Goal: Information Seeking & Learning: Learn about a topic

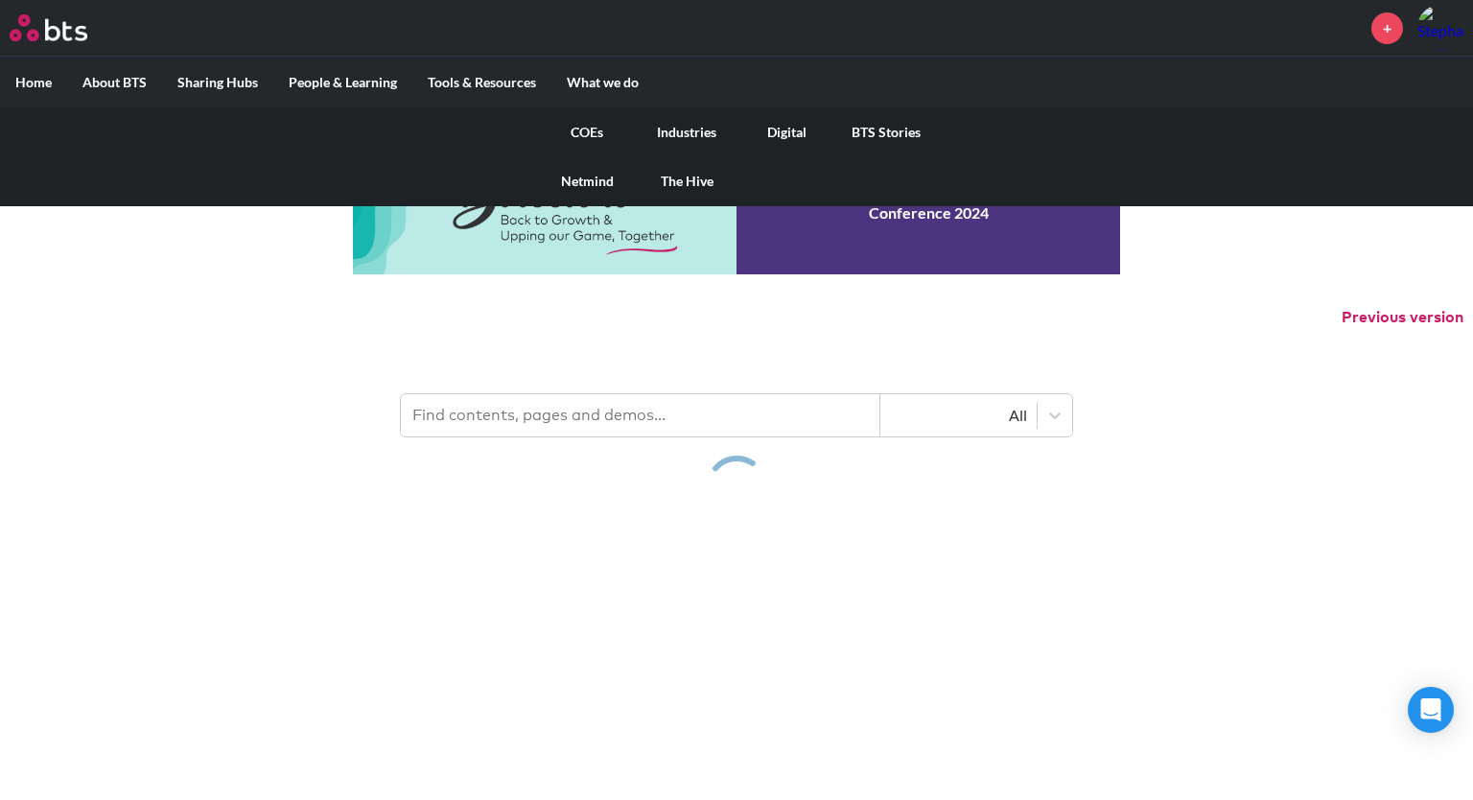
click at [587, 126] on link "COEs" at bounding box center [587, 132] width 100 height 50
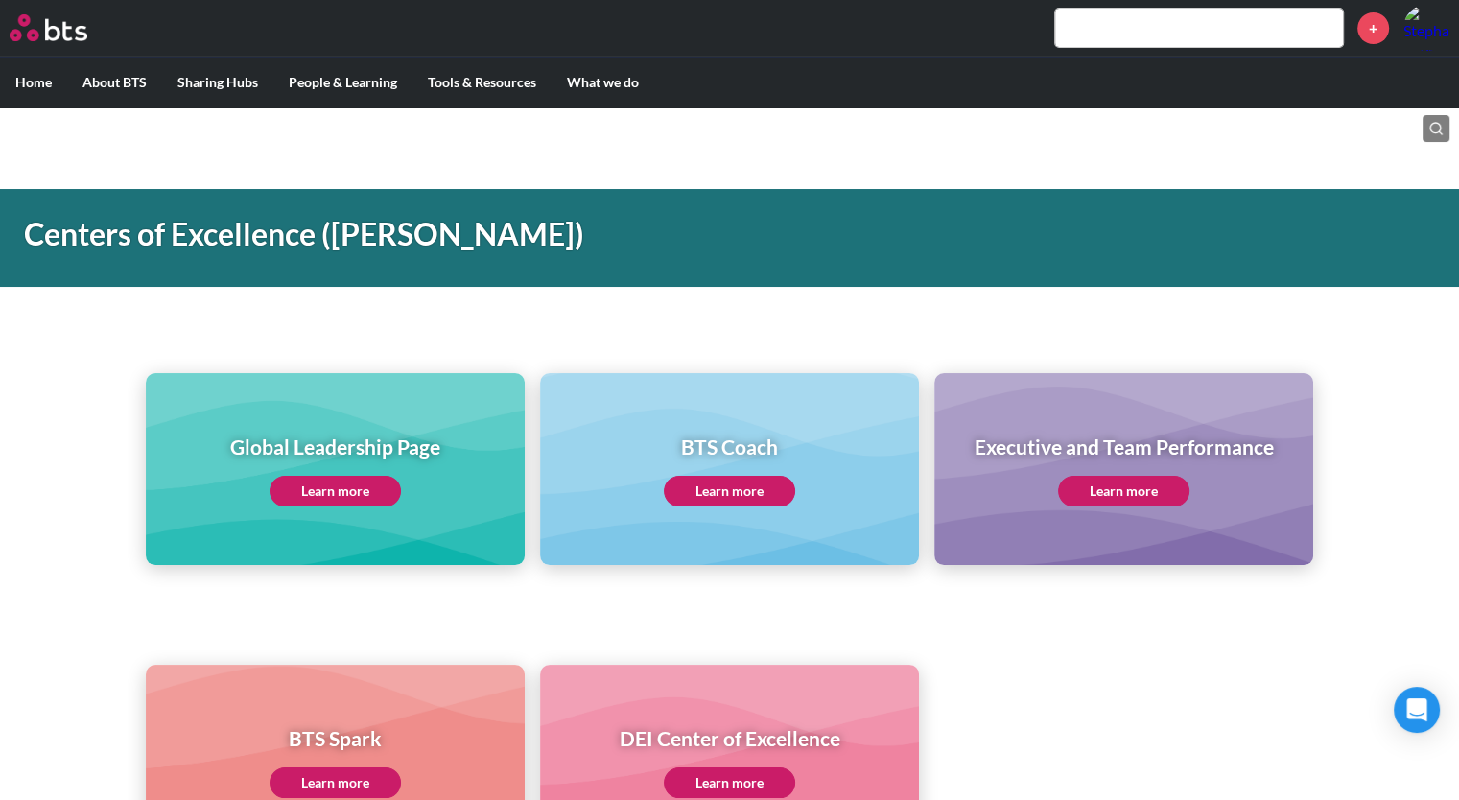
click at [357, 496] on link "Learn more" at bounding box center [334, 491] width 131 height 31
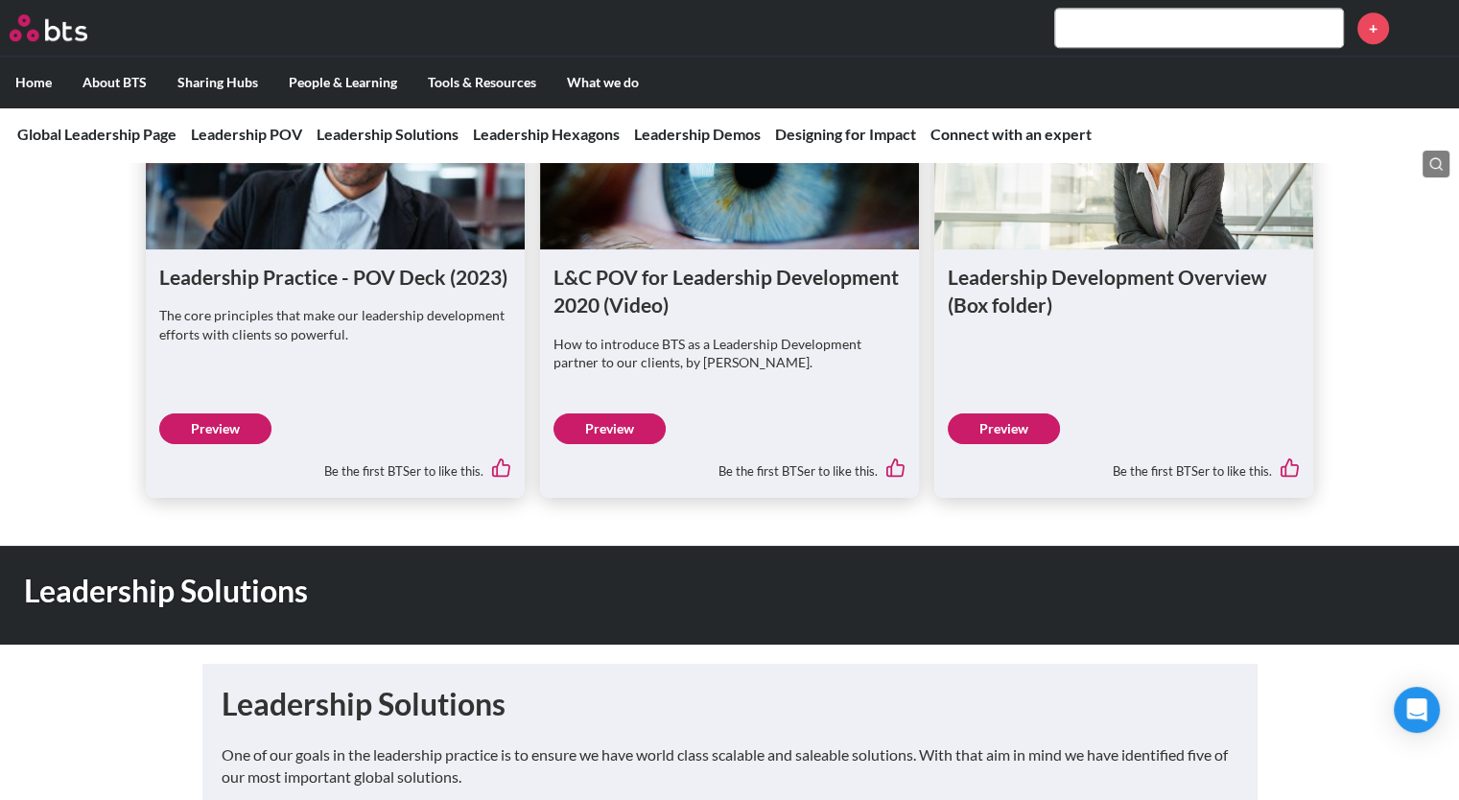
scroll to position [1151, 0]
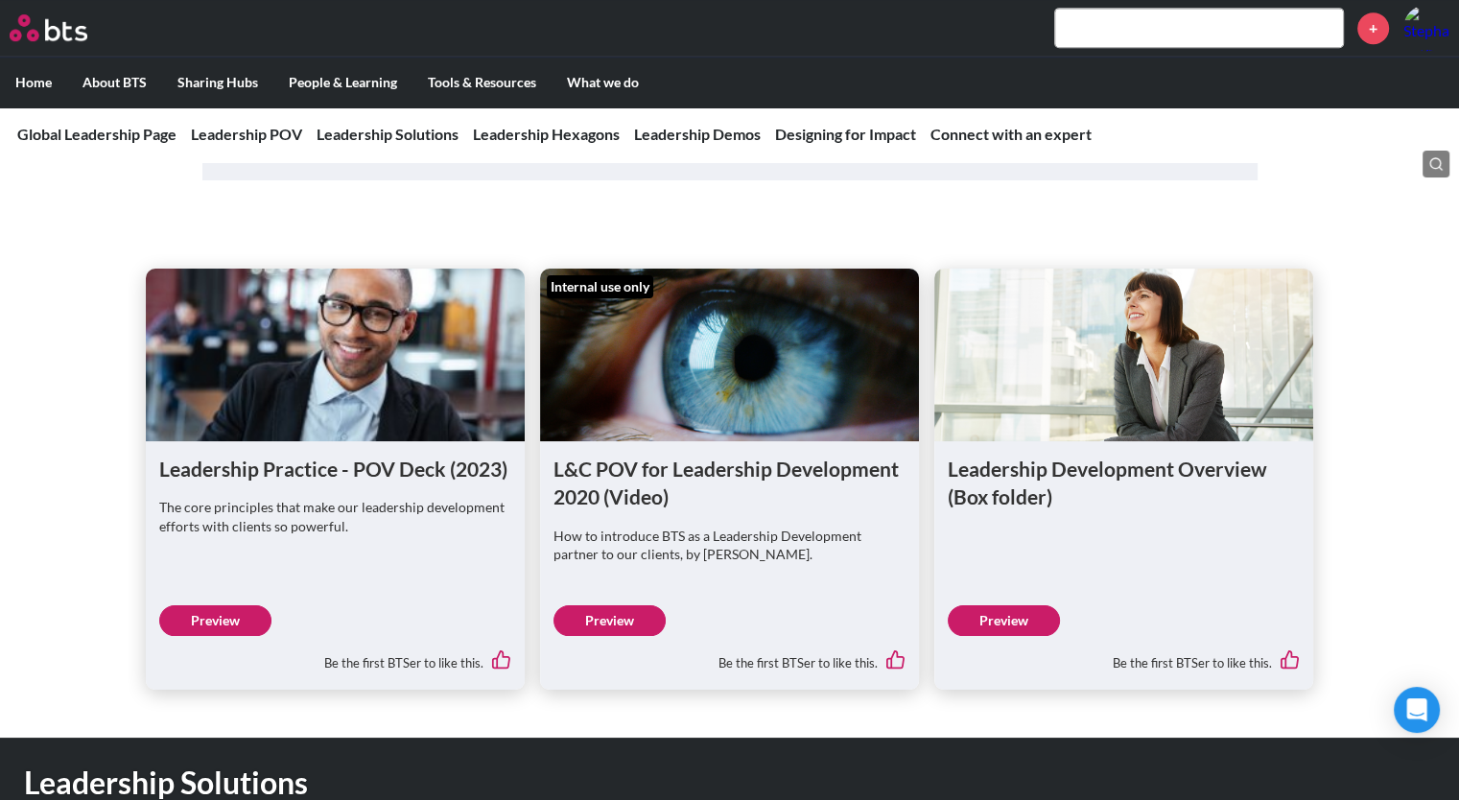
click at [1319, 240] on div "Leadership Practice - POV Deck (2023) The core principles that make our leaders…" at bounding box center [729, 444] width 1459 height 490
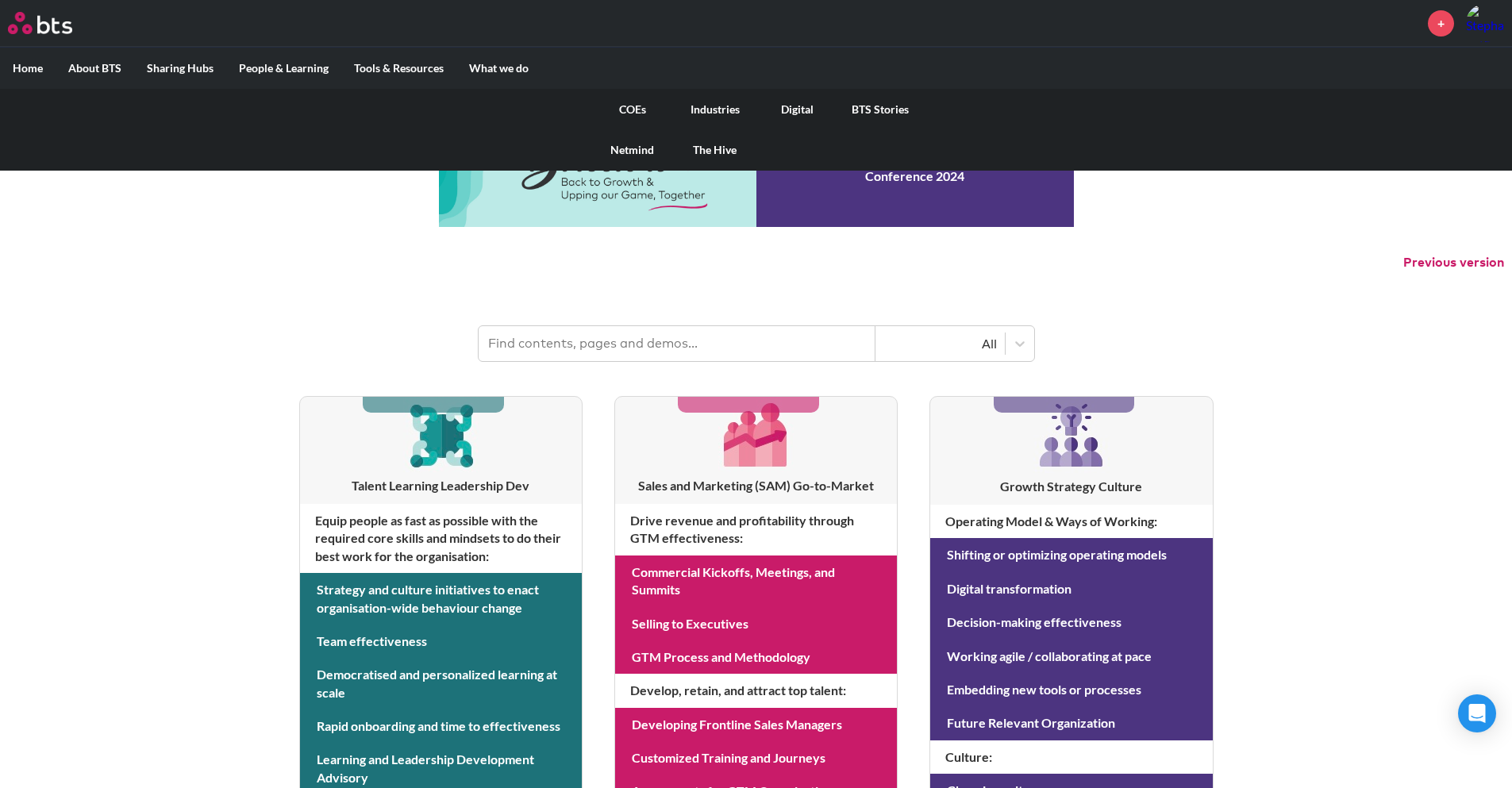
click at [637, 106] on link "COEs" at bounding box center [632, 109] width 83 height 41
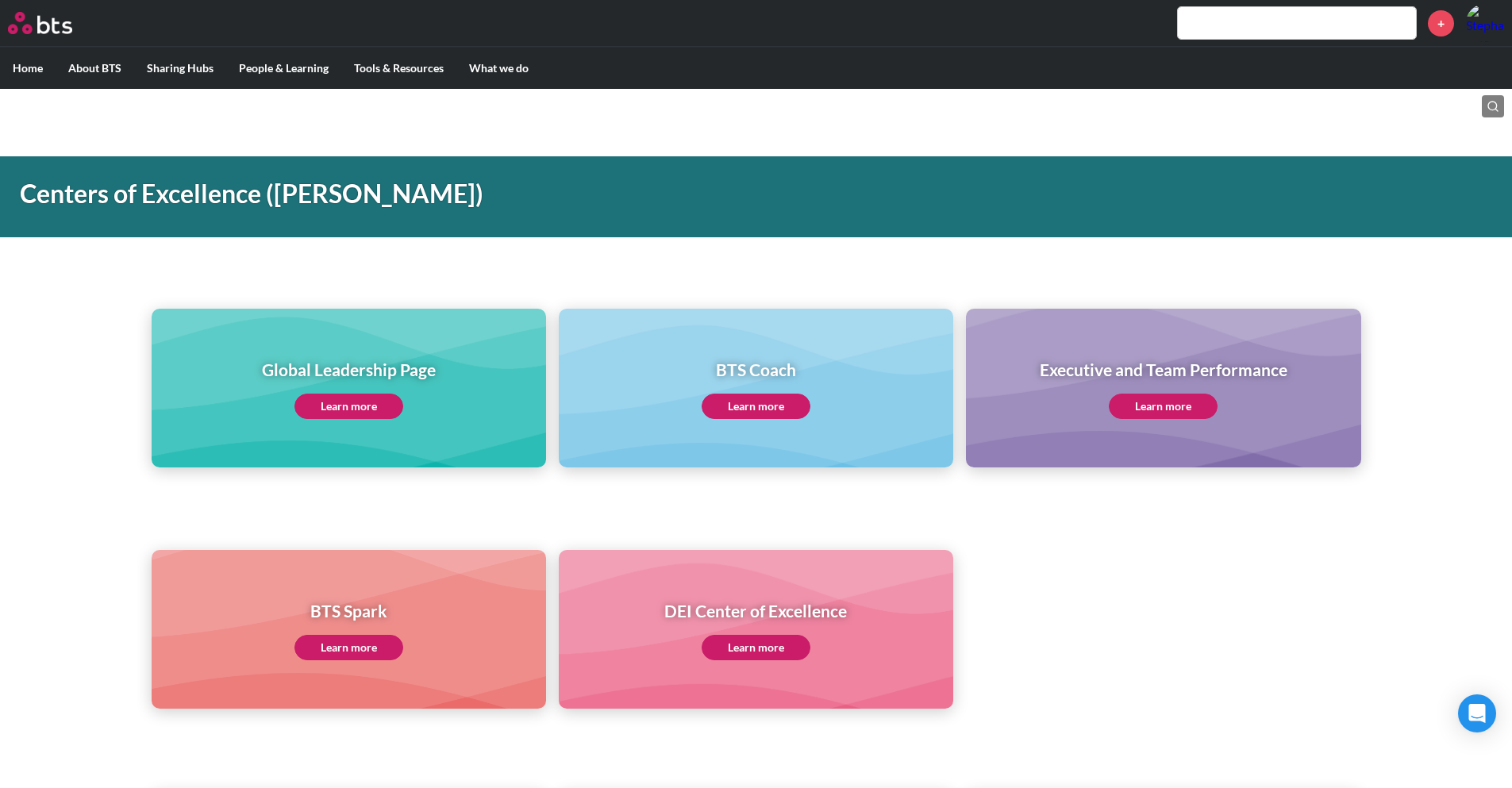
click at [343, 403] on link "Learn more" at bounding box center [348, 406] width 108 height 26
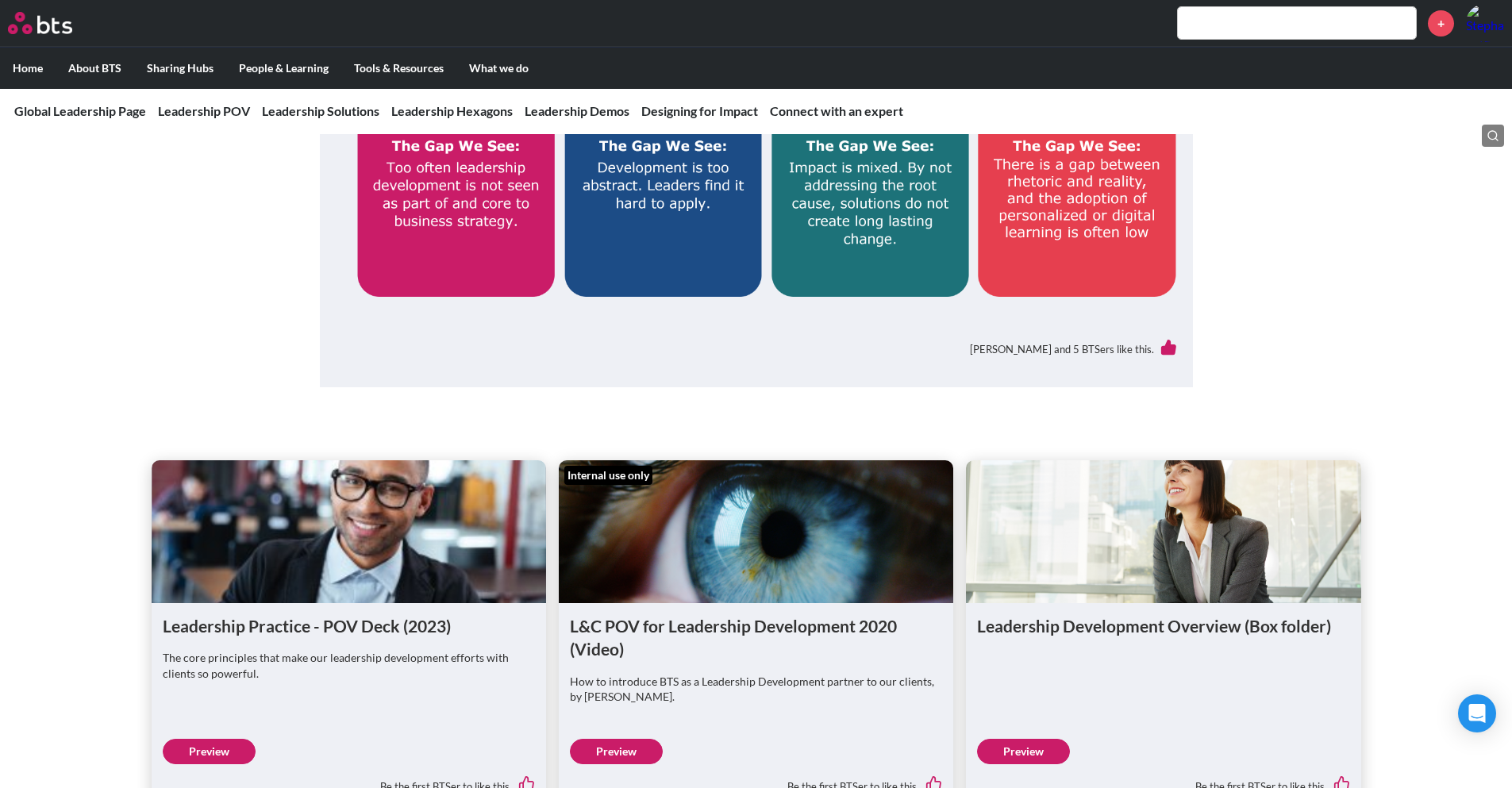
scroll to position [1270, 0]
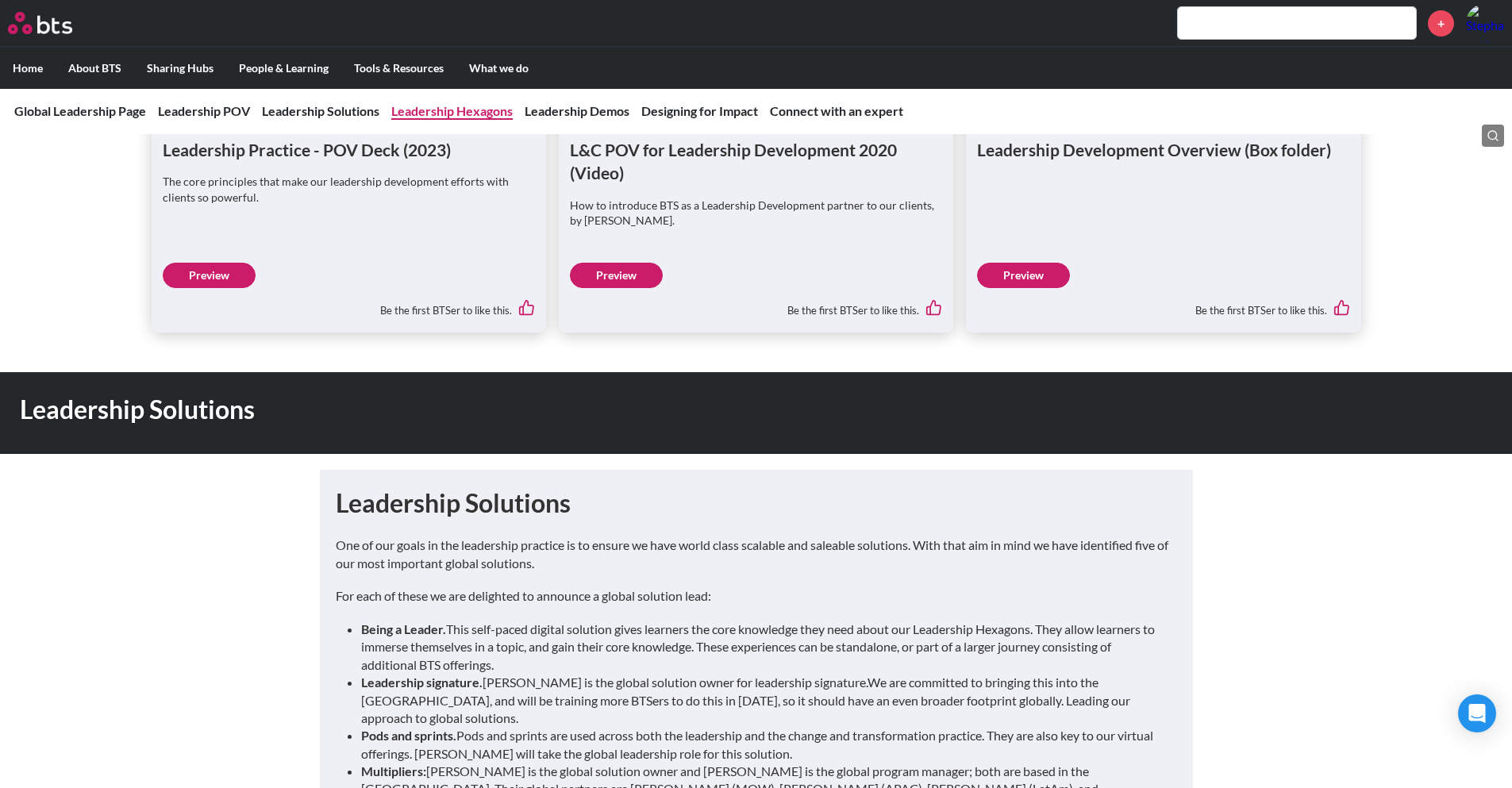
click at [472, 115] on link "Leadership Hexagons" at bounding box center [452, 111] width 122 height 15
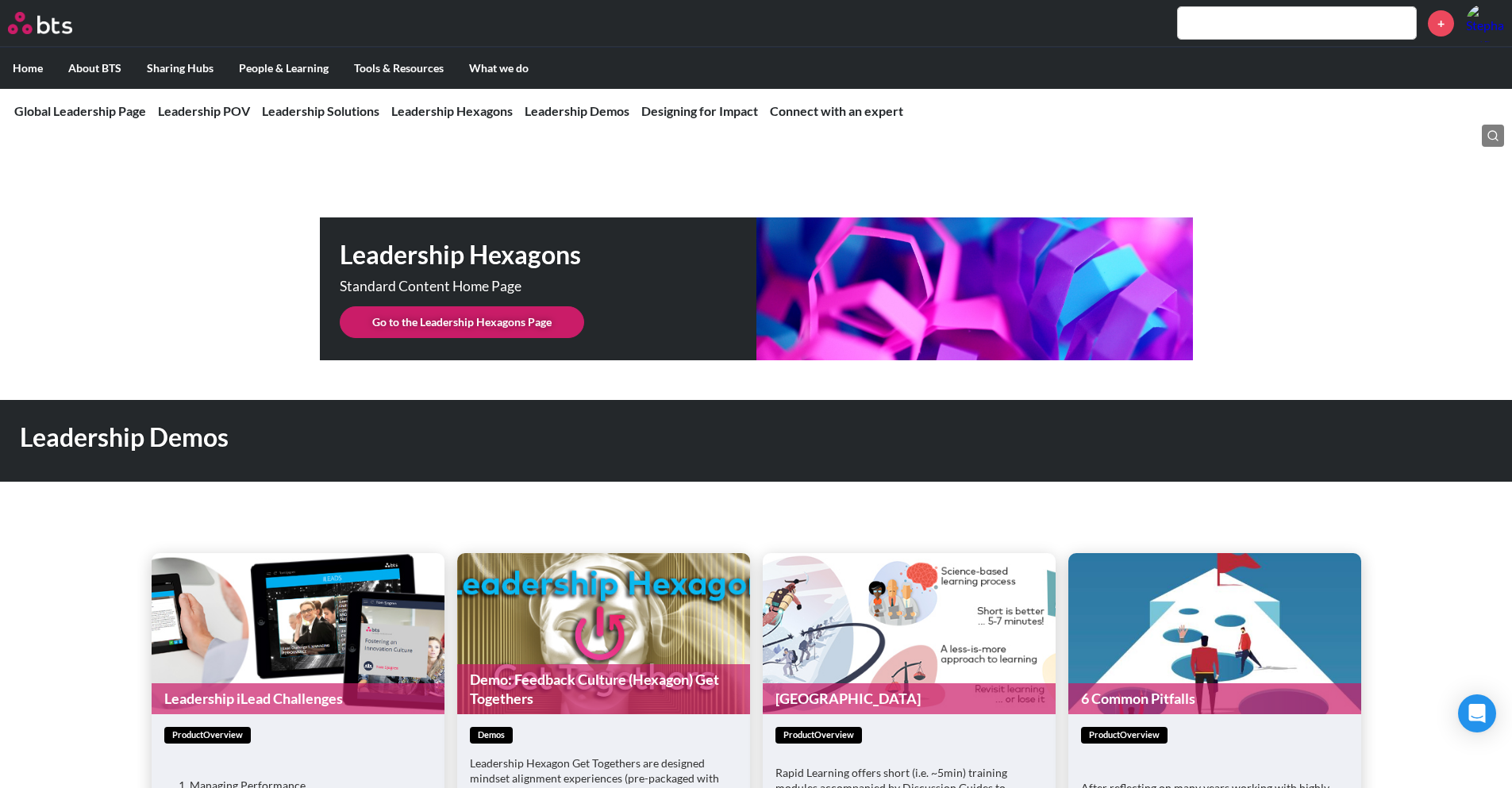
scroll to position [3976, 0]
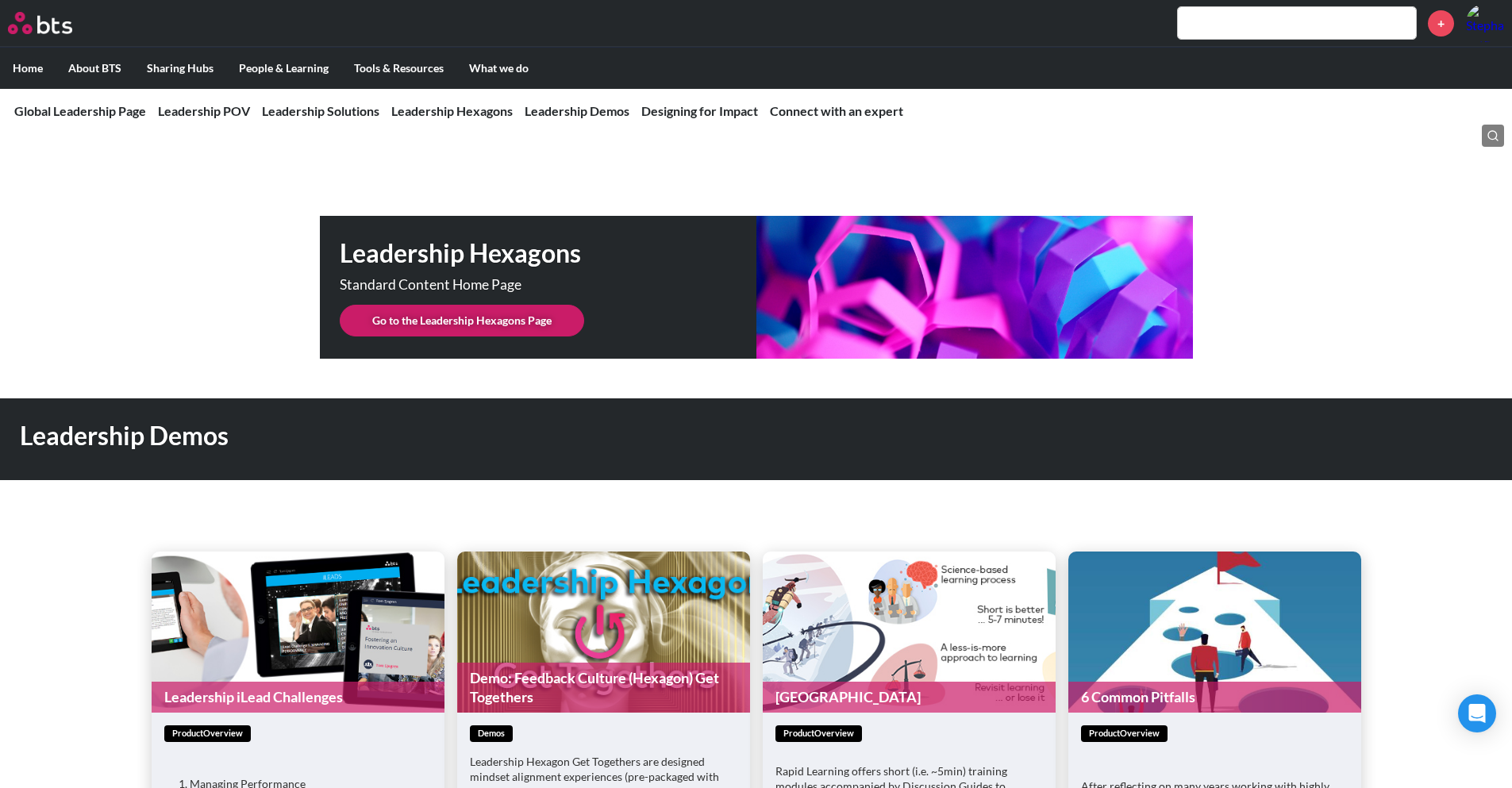
click at [495, 305] on link "Go to the Leadership Hexagons Page" at bounding box center [461, 320] width 244 height 31
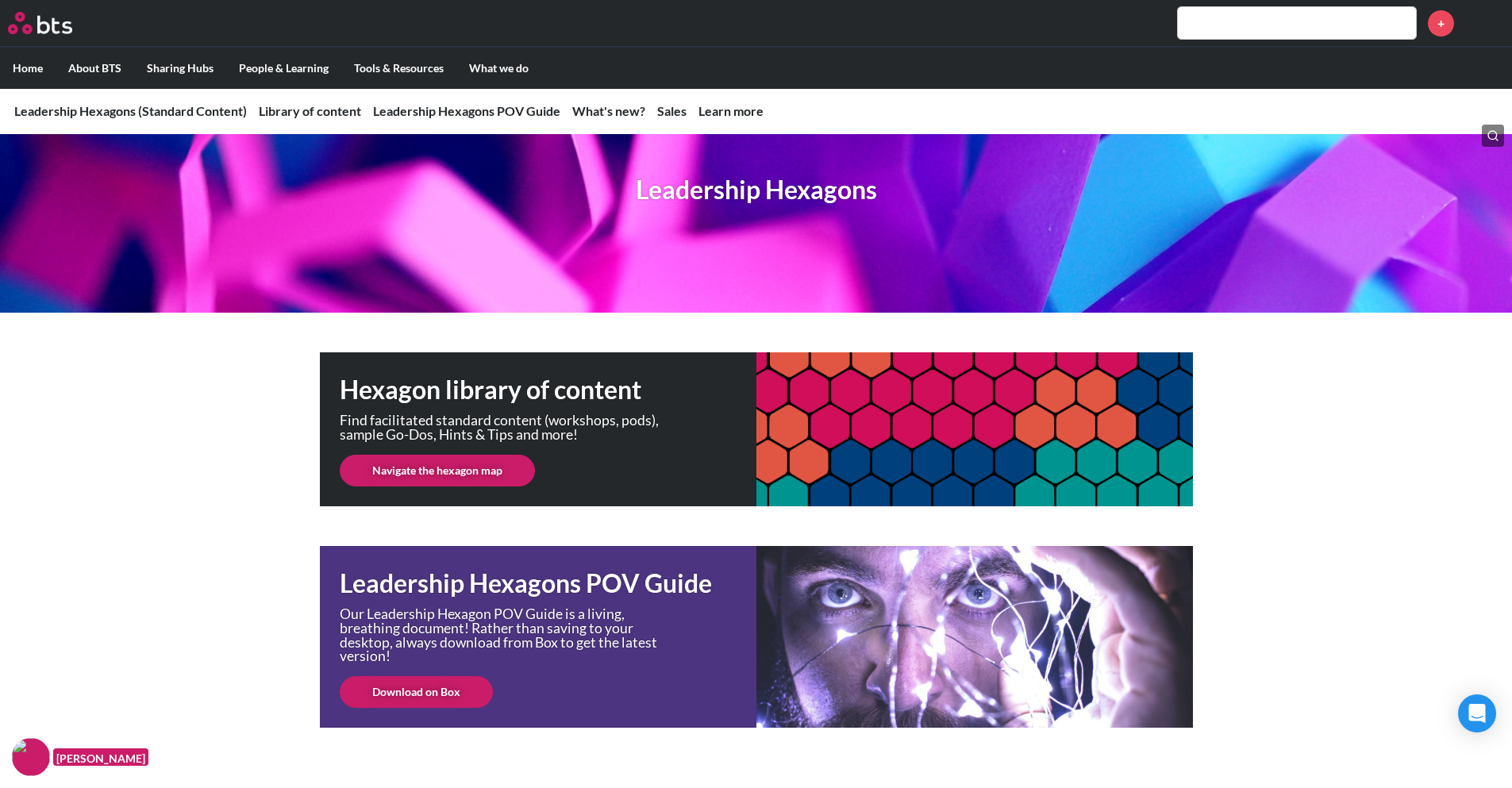
scroll to position [159, 0]
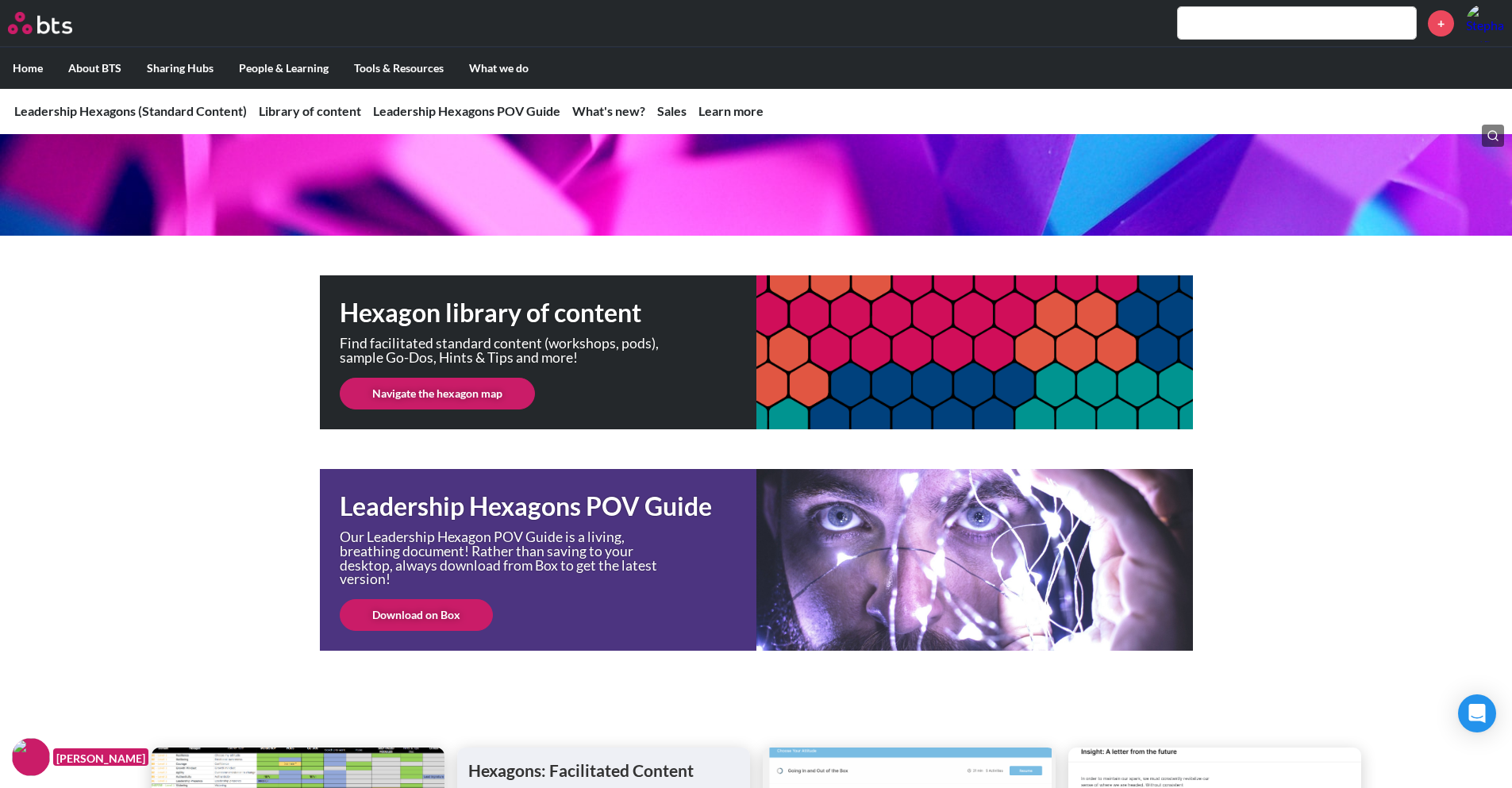
click at [420, 614] on link "Download on Box" at bounding box center [415, 615] width 153 height 31
click at [436, 390] on link "Navigate the hexagon map" at bounding box center [437, 393] width 195 height 31
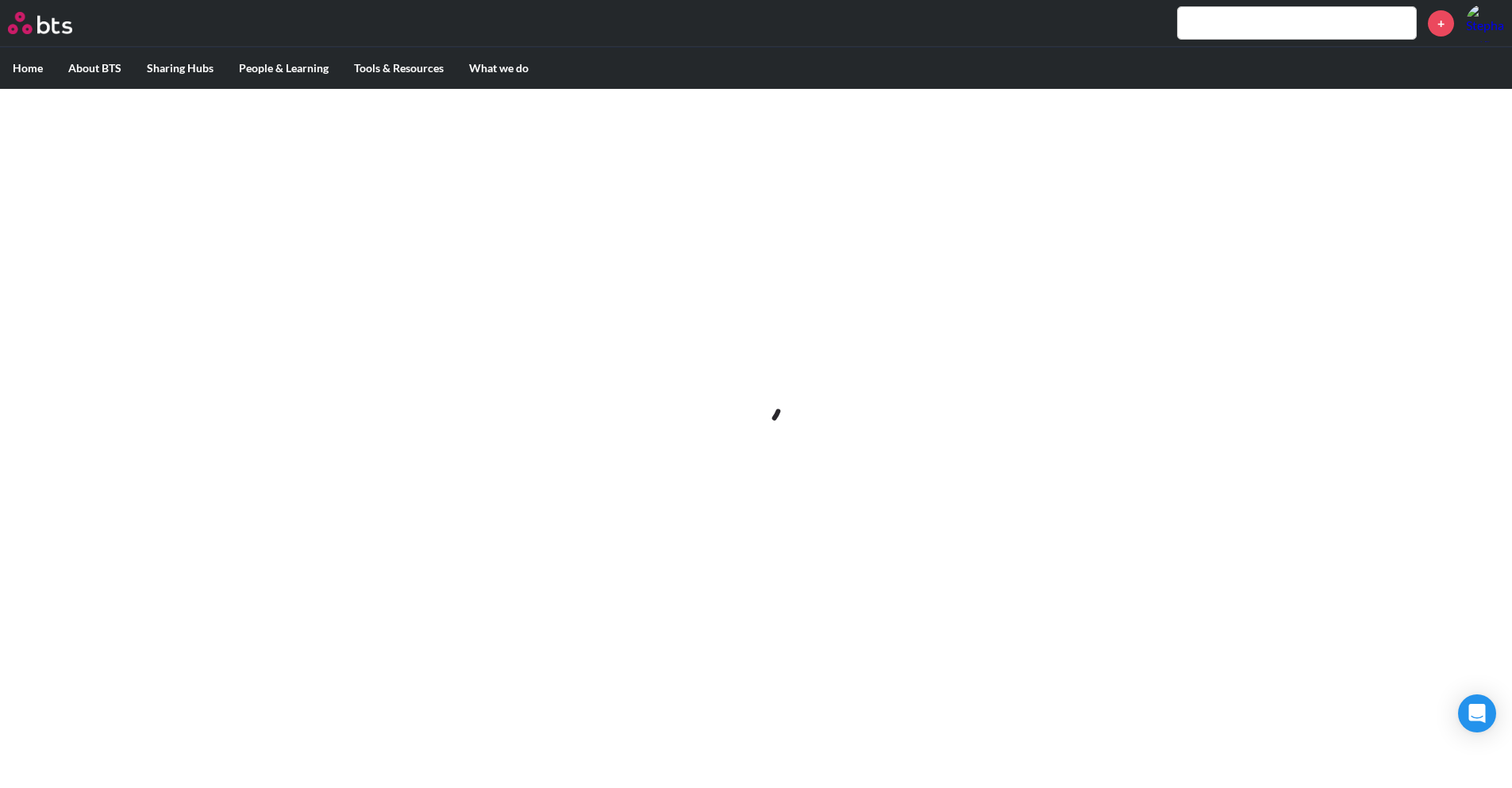
scroll to position [0, 0]
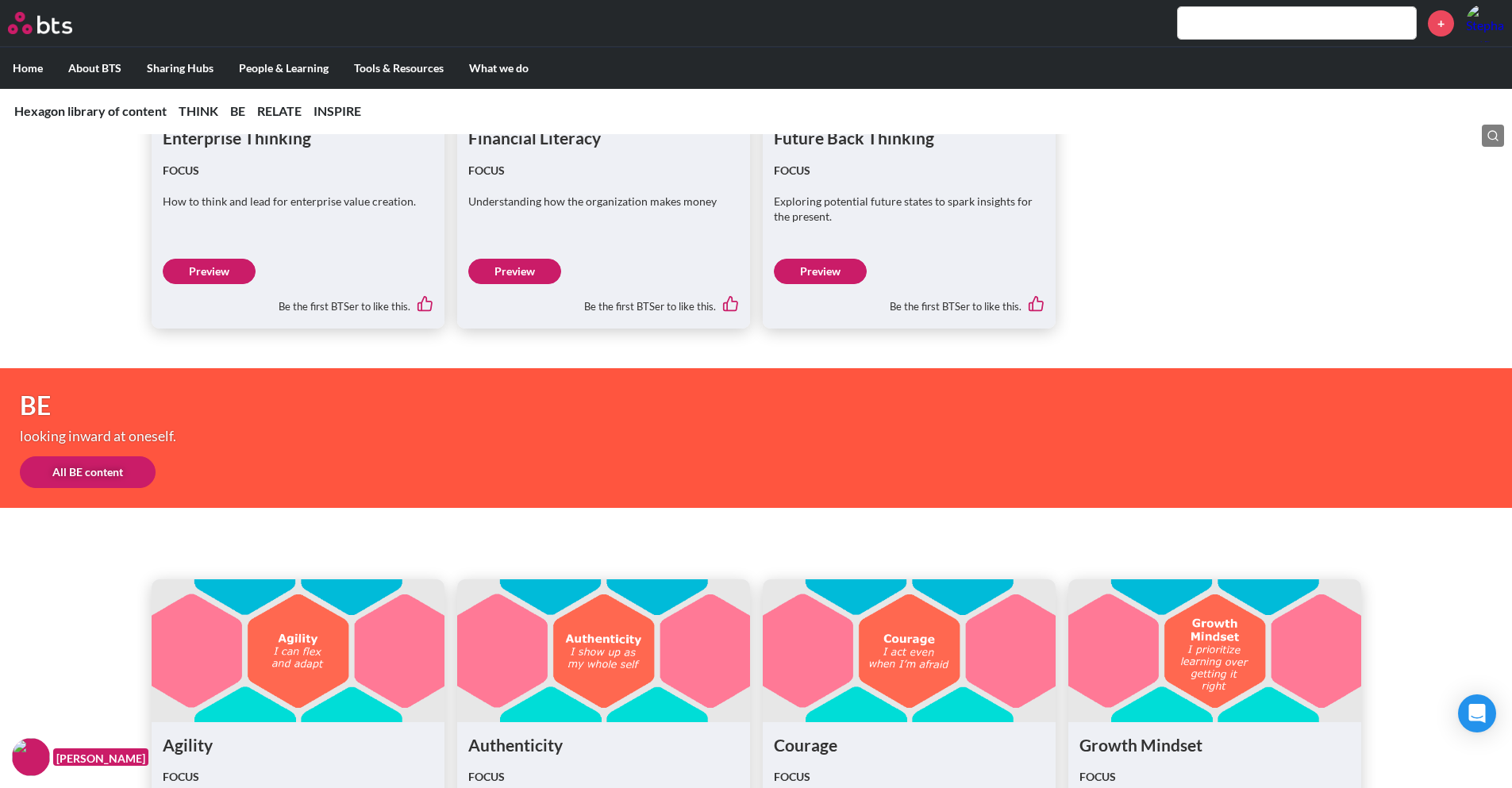
scroll to position [1644, 0]
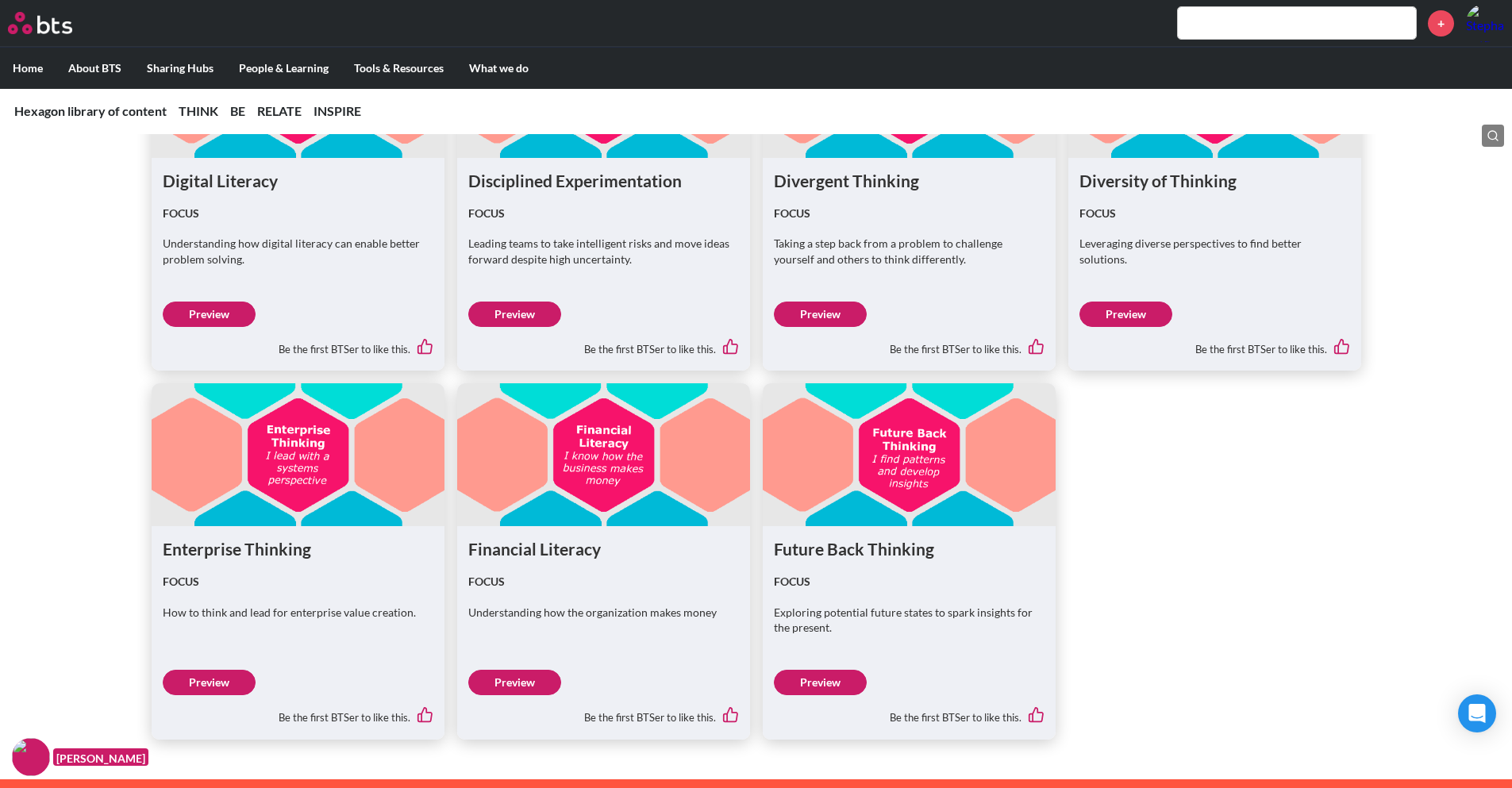
click at [831, 681] on link "Preview" at bounding box center [820, 682] width 93 height 26
